Goal: Information Seeking & Learning: Learn about a topic

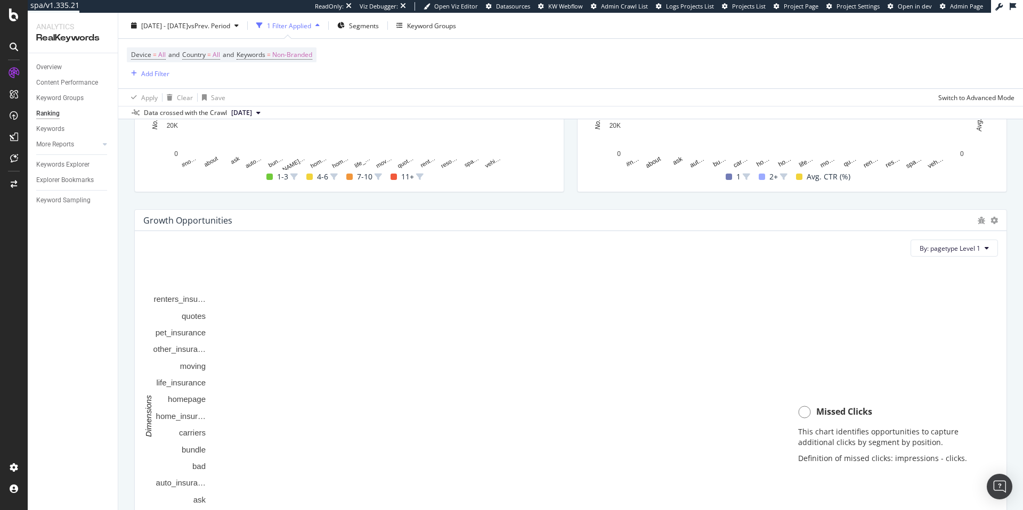
scroll to position [644, 0]
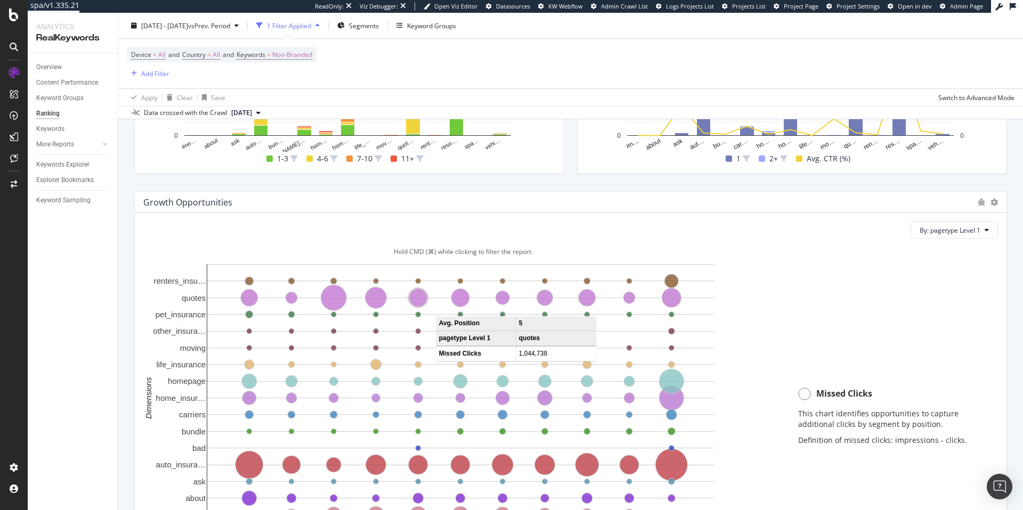
click at [420, 301] on circle "A chart." at bounding box center [418, 298] width 18 height 18
